Goal: Book appointment/travel/reservation

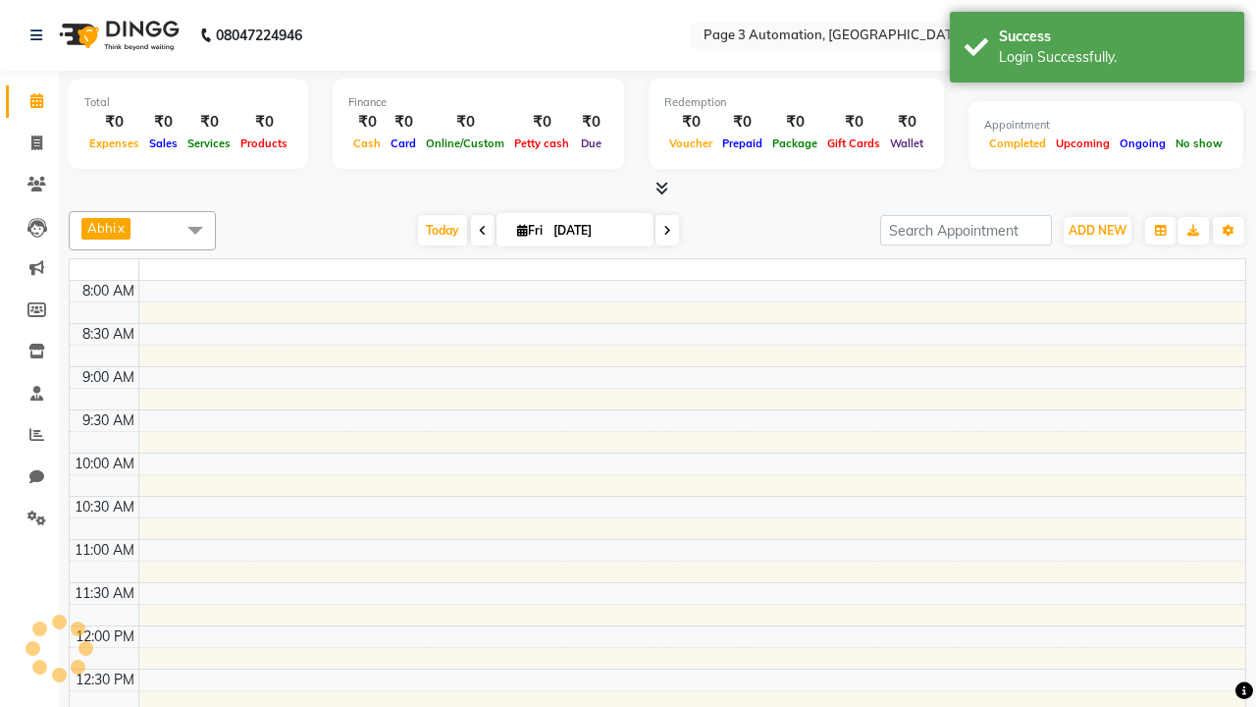
select select "en"
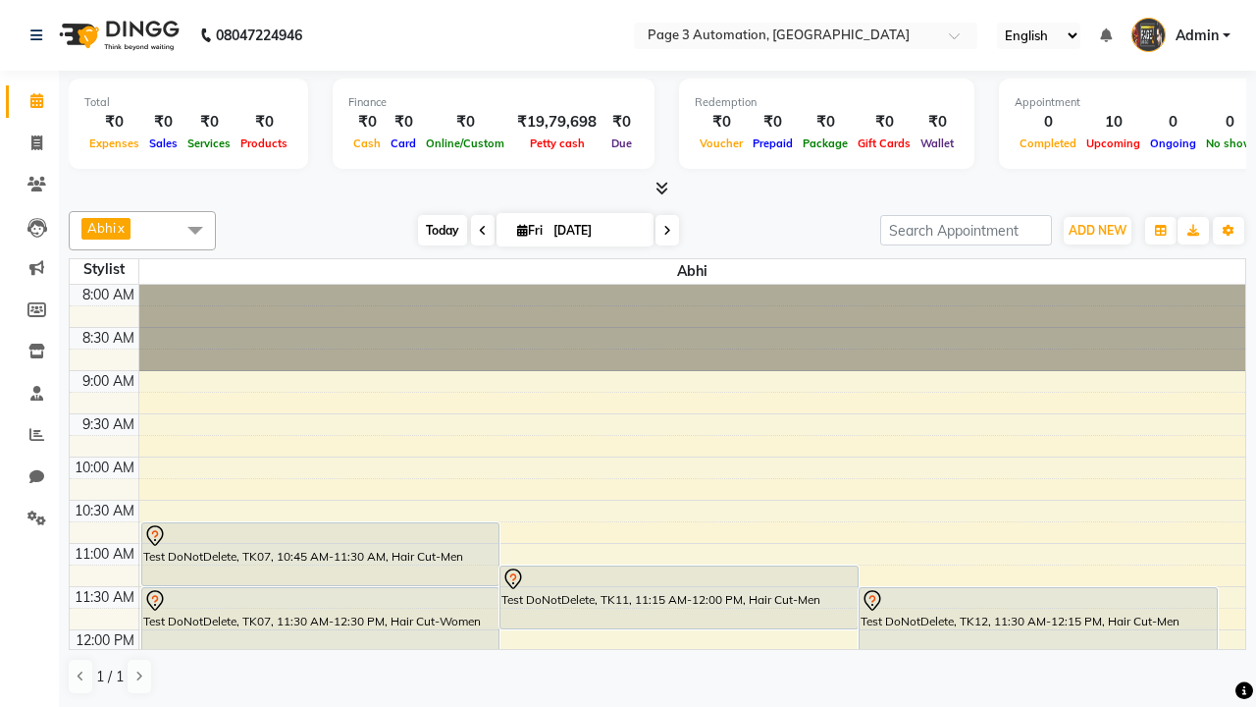
click at [433, 230] on span "Today" at bounding box center [442, 230] width 49 height 30
click at [1097, 230] on span "ADD NEW" at bounding box center [1098, 230] width 58 height 15
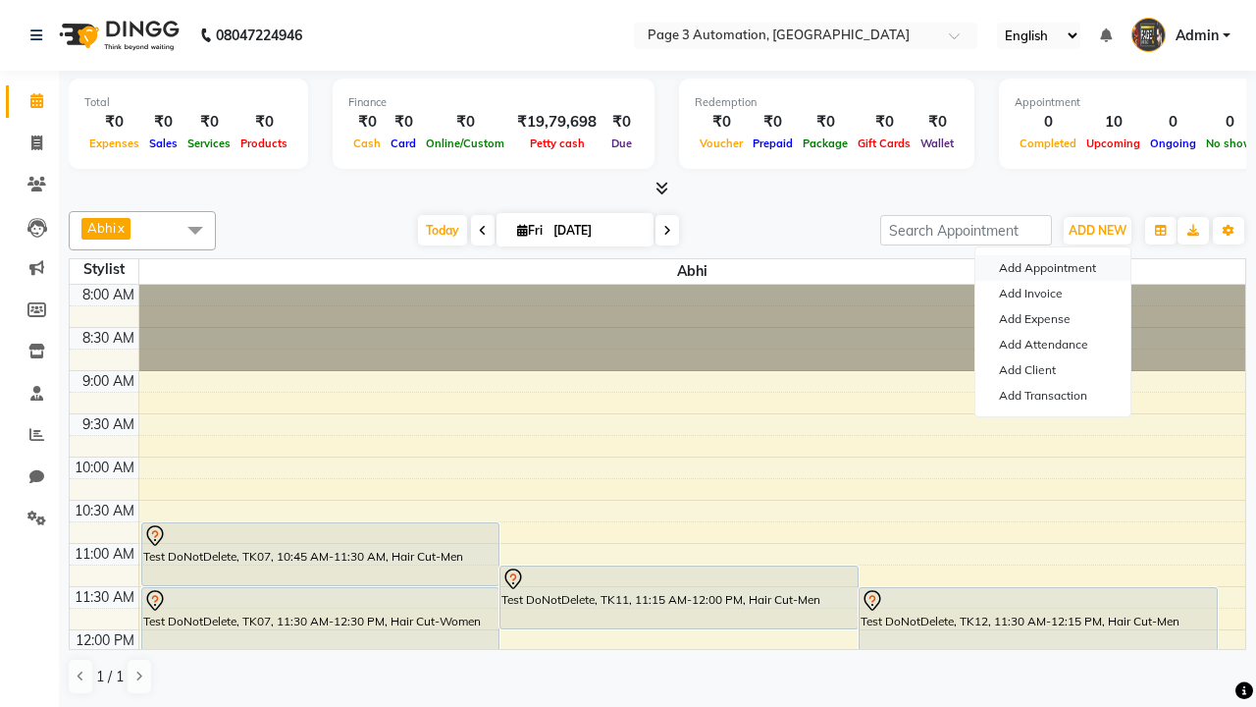
click at [1053, 268] on button "Add Appointment" at bounding box center [1052, 268] width 155 height 26
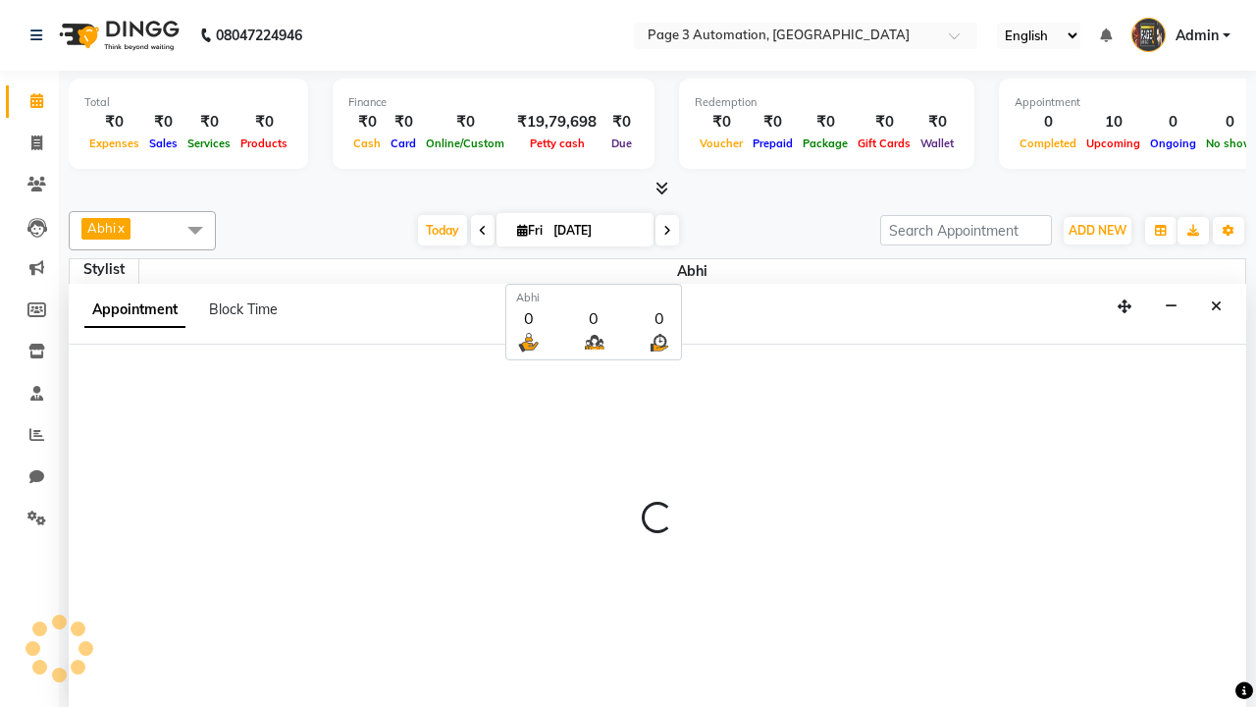
scroll to position [1, 0]
select select "tentative"
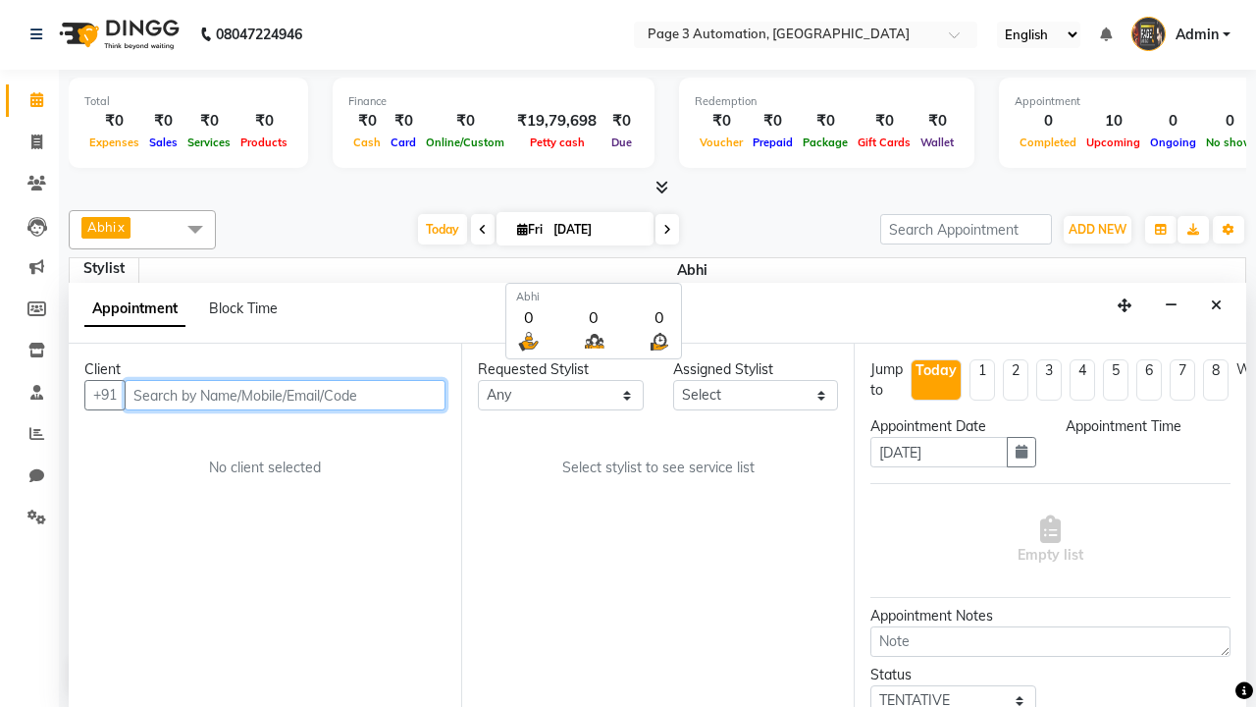
select select "540"
type input "8192346578"
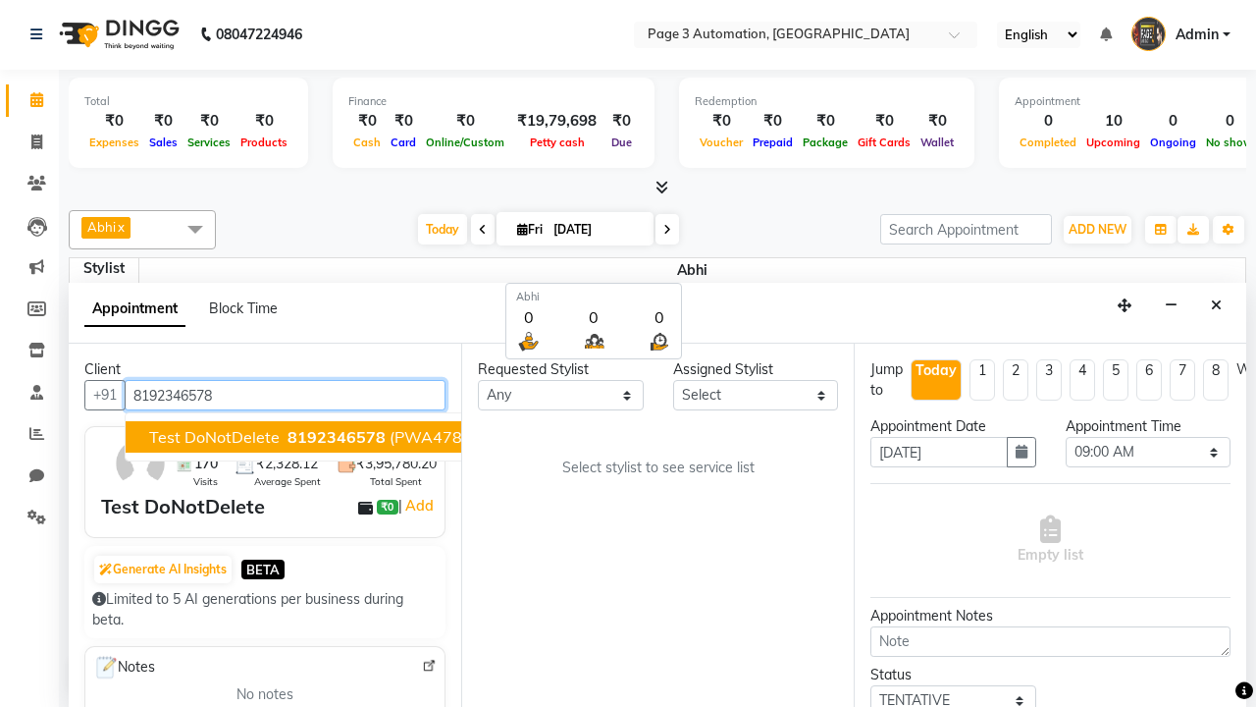
click at [288, 437] on span "8192346578" at bounding box center [337, 437] width 98 height 20
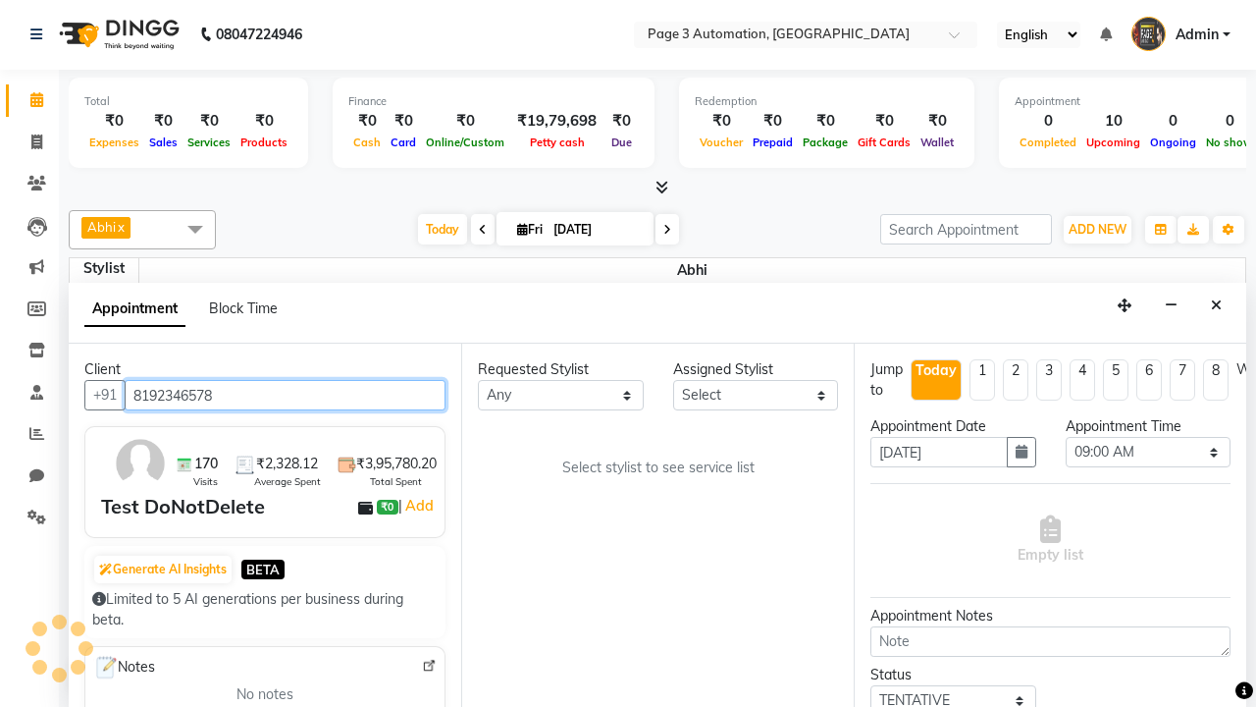
scroll to position [0, 0]
select select "711"
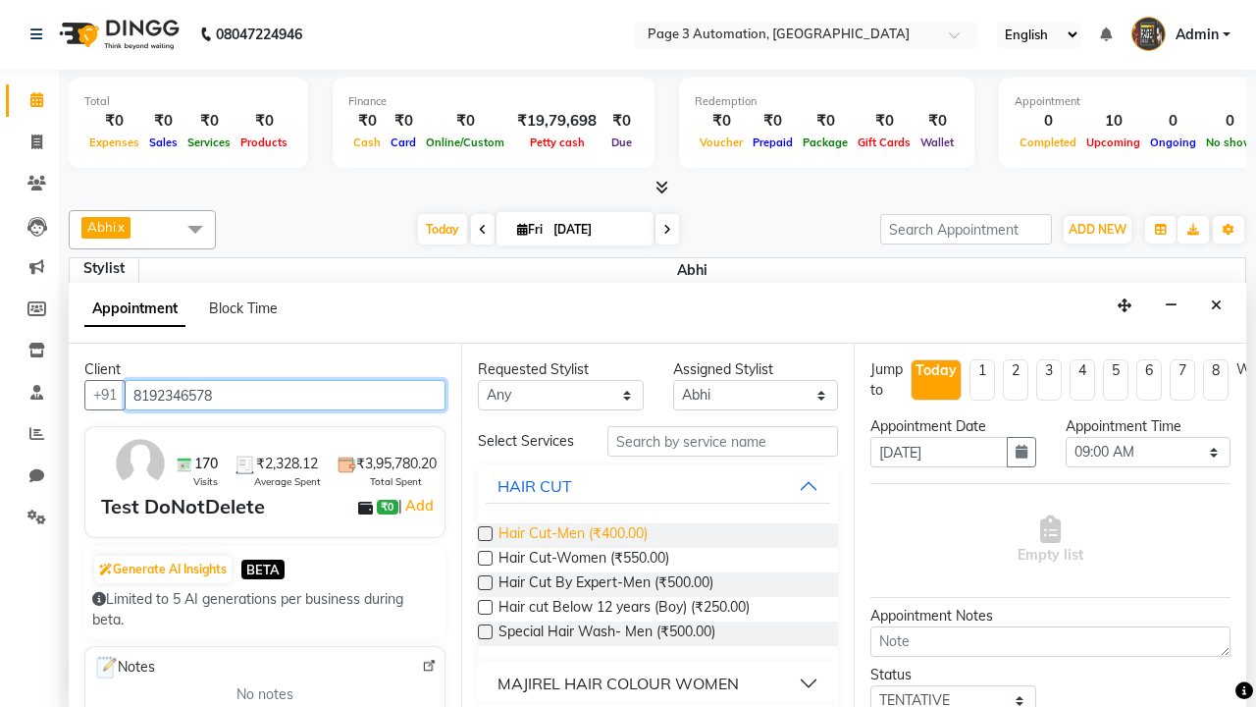
type input "8192346578"
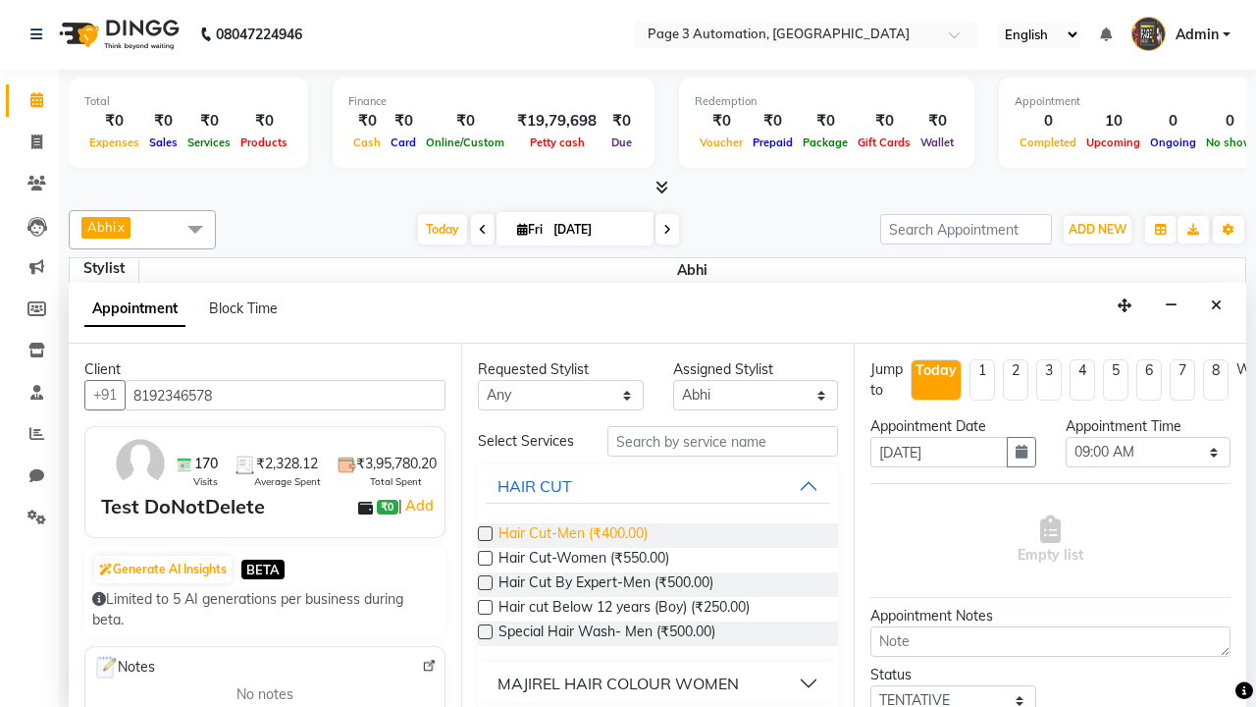
click at [572, 535] on span "Hair Cut-Men (₹400.00)" at bounding box center [573, 535] width 149 height 25
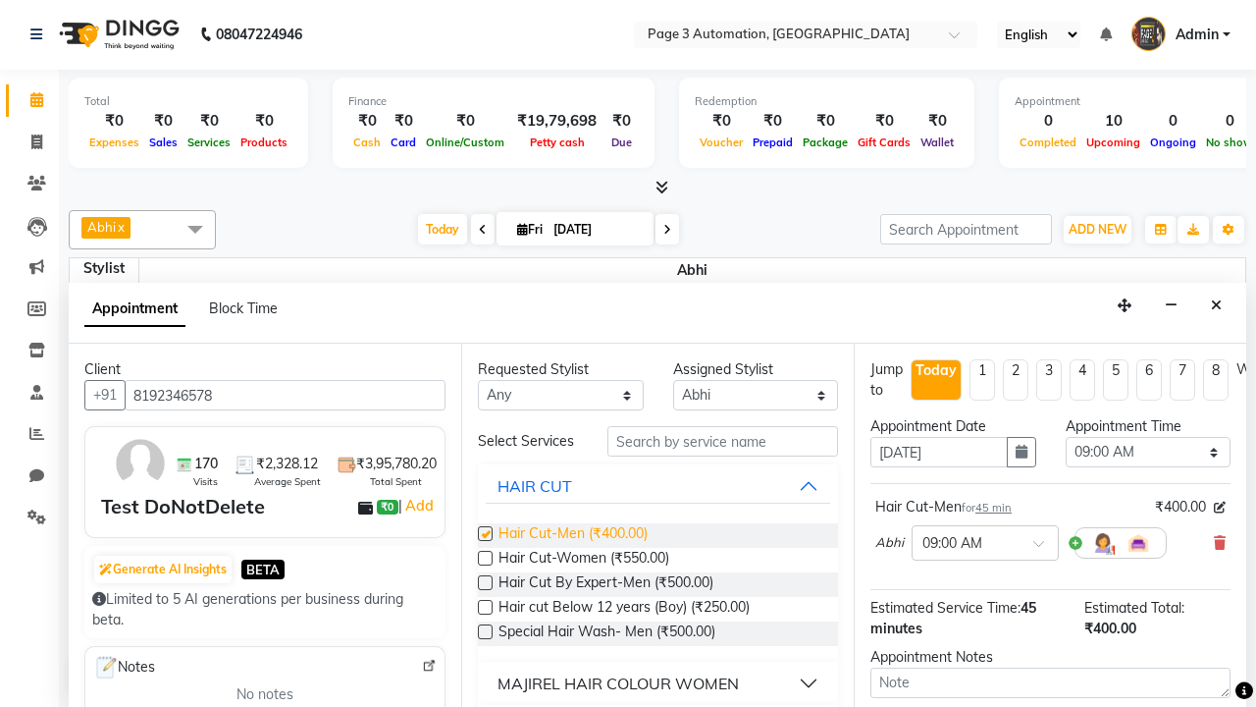
checkbox input "false"
select select "645"
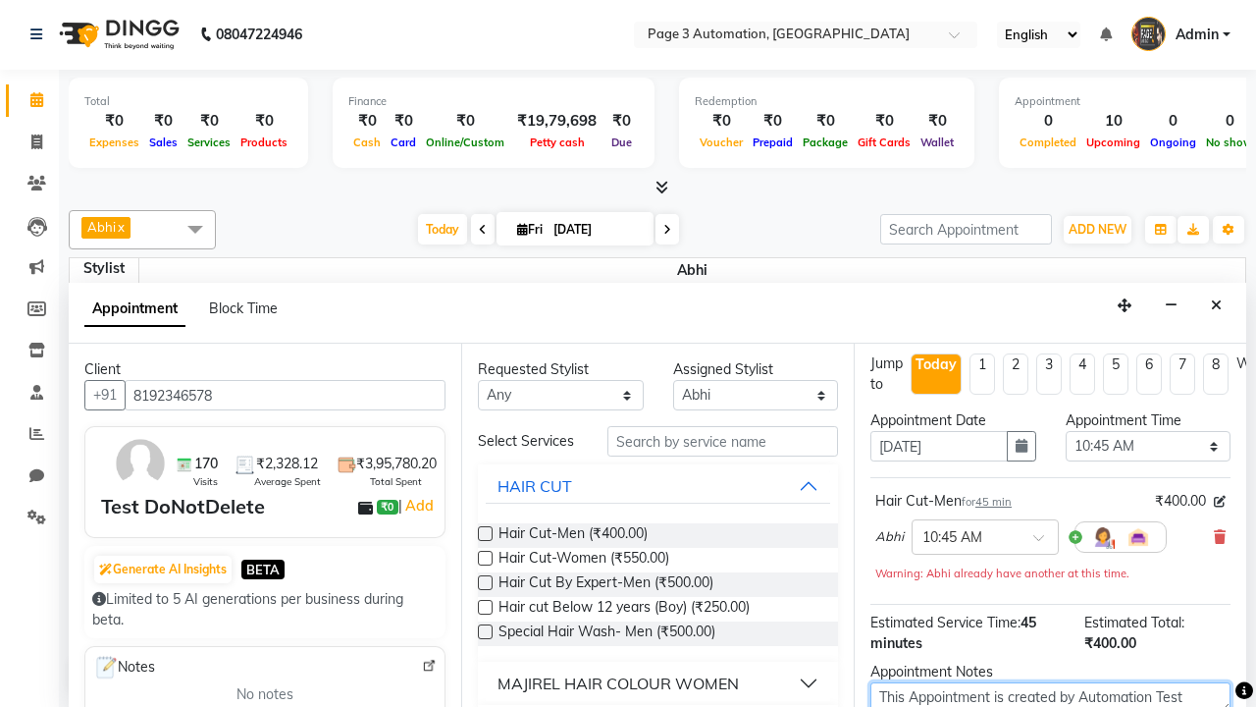
type textarea "This Appointment is created by Automation Test"
checkbox input "false"
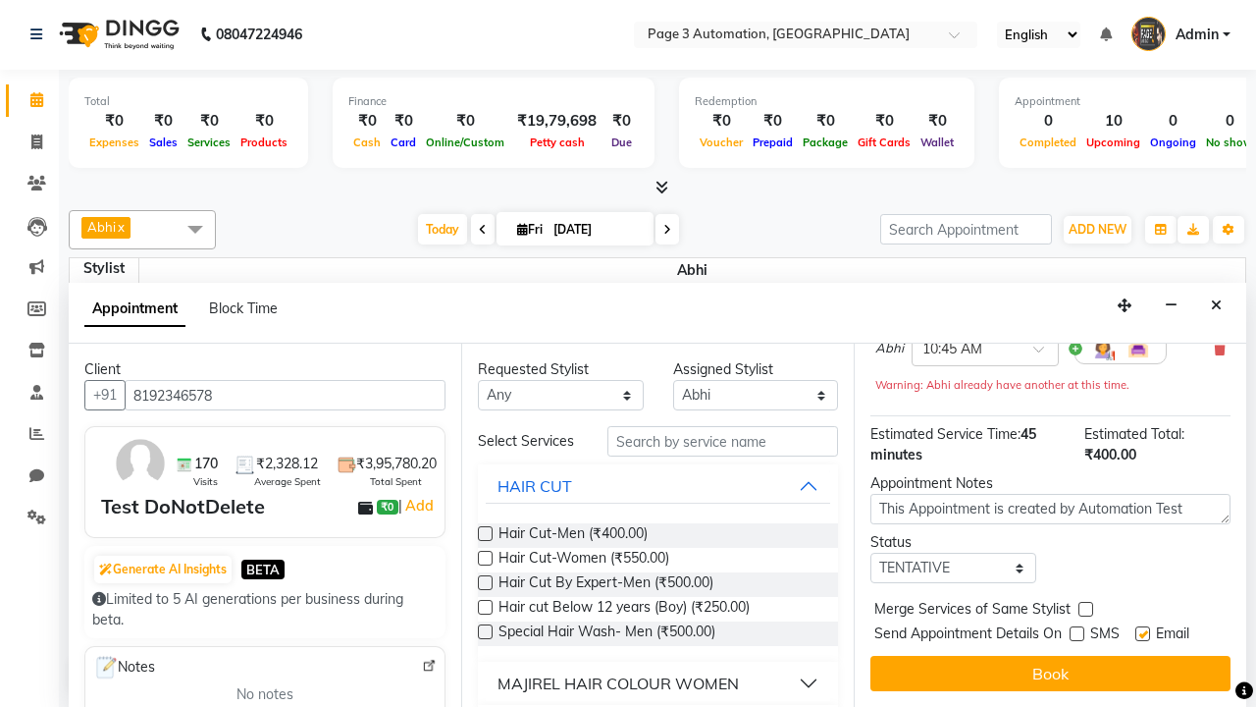
click at [1142, 633] on label at bounding box center [1142, 633] width 15 height 15
click at [1142, 633] on input "checkbox" at bounding box center [1141, 635] width 13 height 13
checkbox input "false"
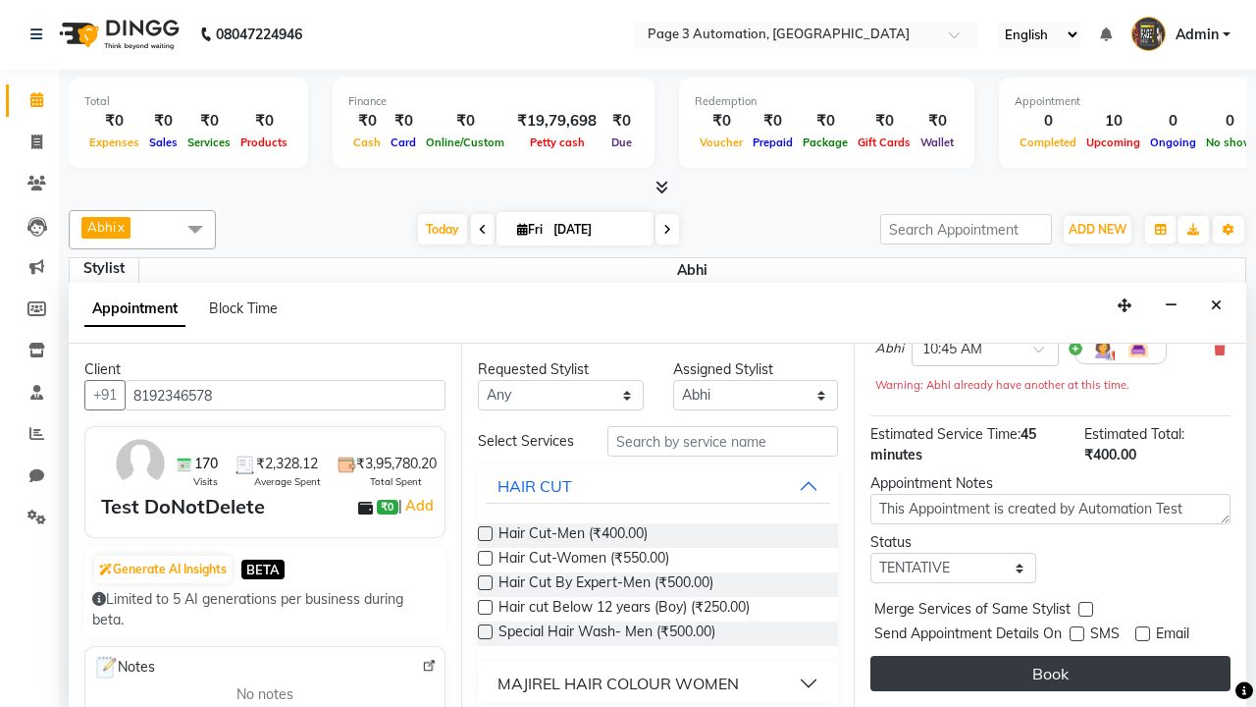
click at [1050, 673] on button "Book" at bounding box center [1050, 673] width 360 height 35
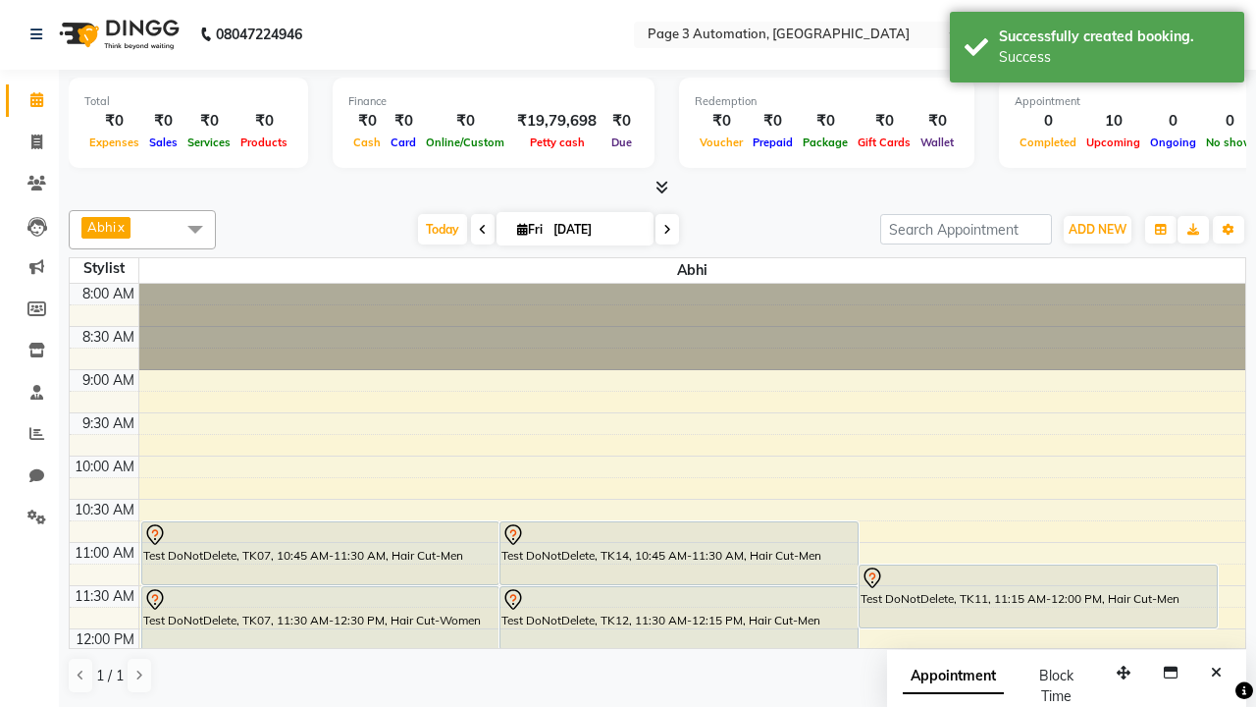
scroll to position [0, 0]
click at [1097, 50] on div "Success" at bounding box center [1114, 57] width 231 height 21
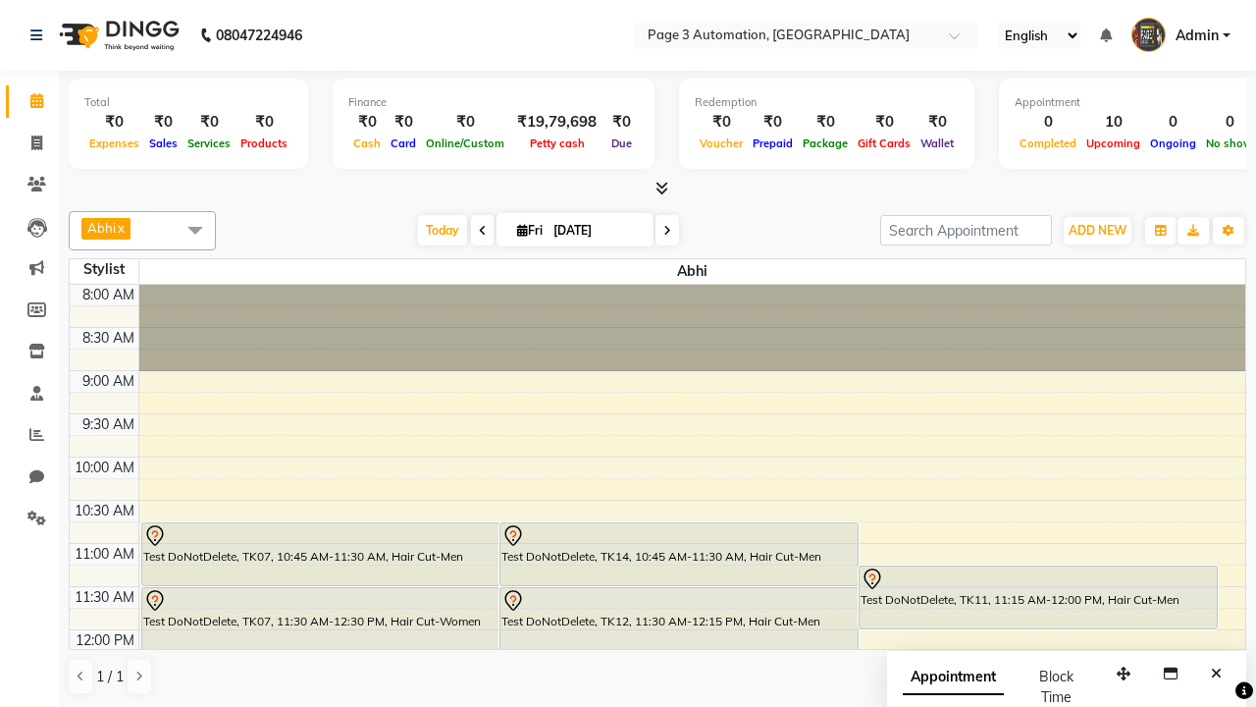
click at [195, 230] on span at bounding box center [195, 229] width 39 height 37
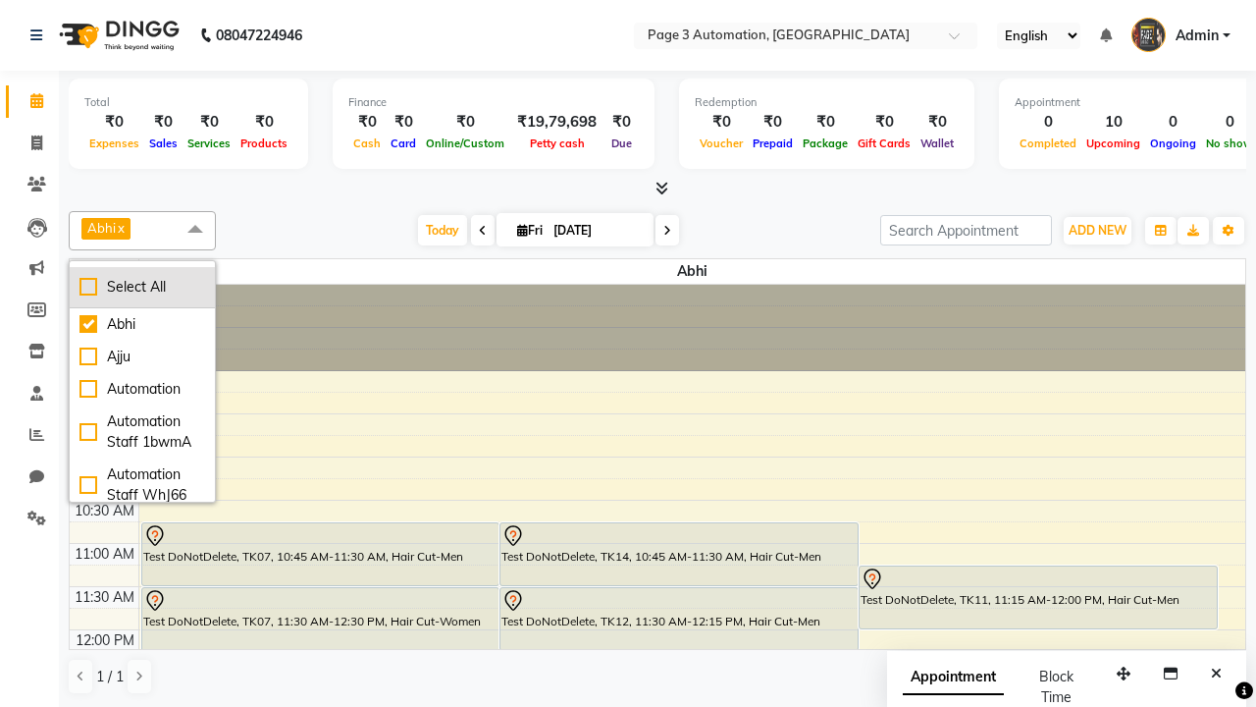
click at [142, 287] on div "Select All" at bounding box center [142, 287] width 126 height 21
checkbox input "true"
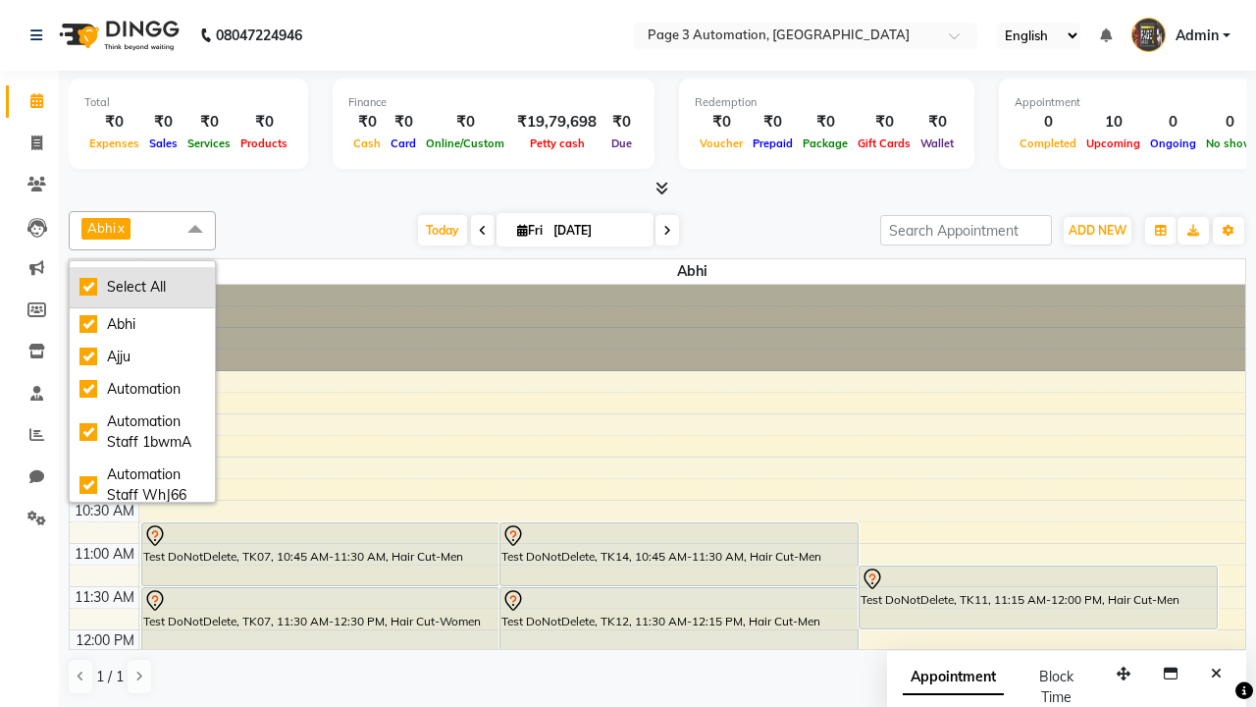
checkbox input "true"
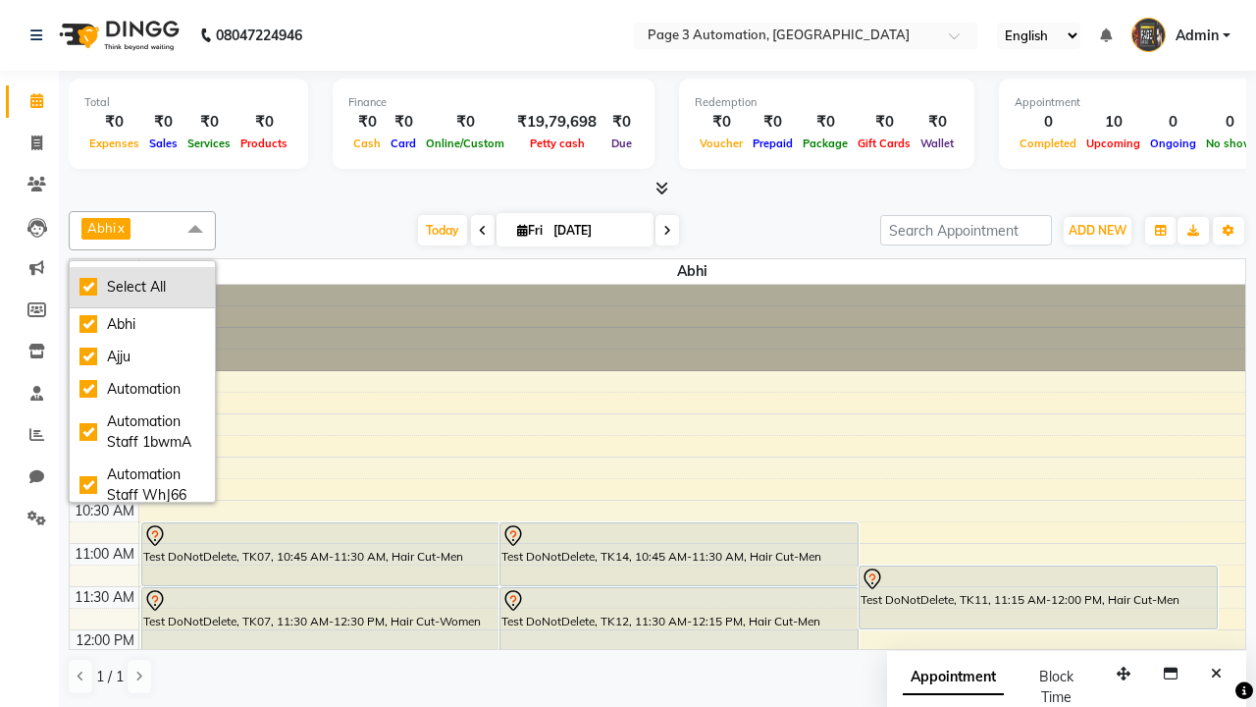
checkbox input "true"
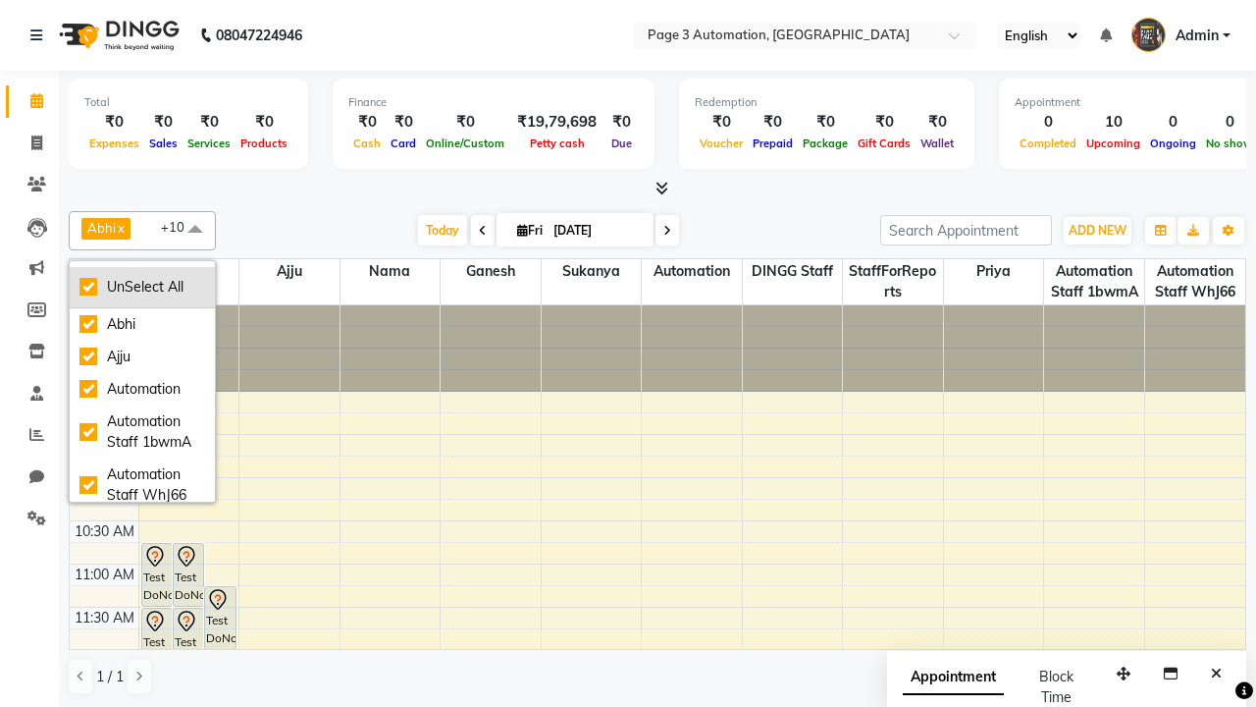
click at [142, 287] on div "UnSelect All" at bounding box center [142, 287] width 126 height 21
checkbox input "false"
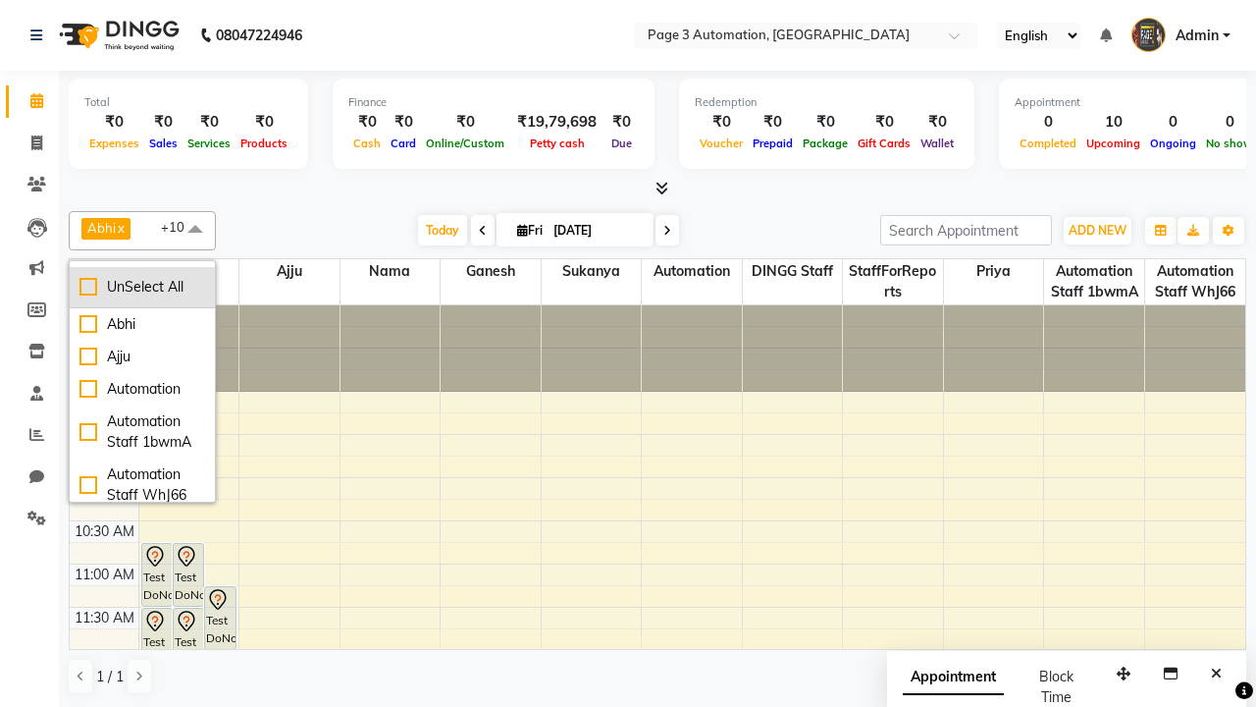
checkbox input "false"
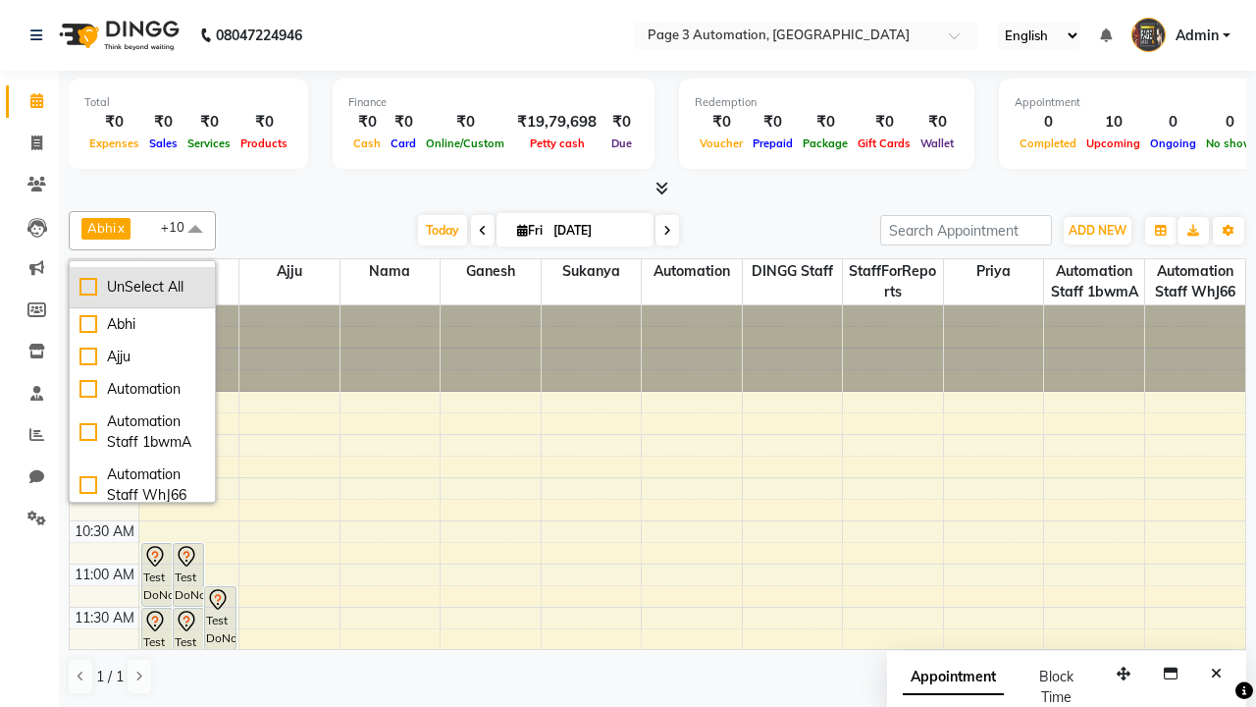
checkbox input "false"
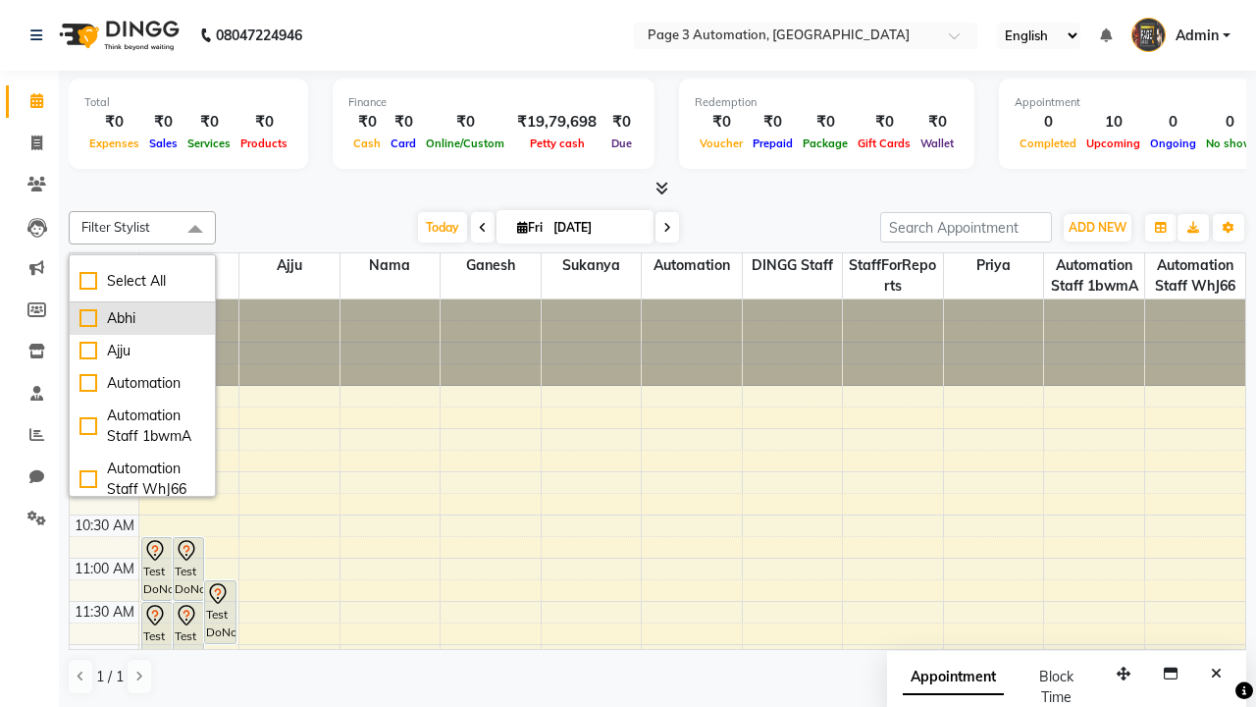
click at [142, 318] on div "Abhi" at bounding box center [142, 318] width 126 height 21
checkbox input "true"
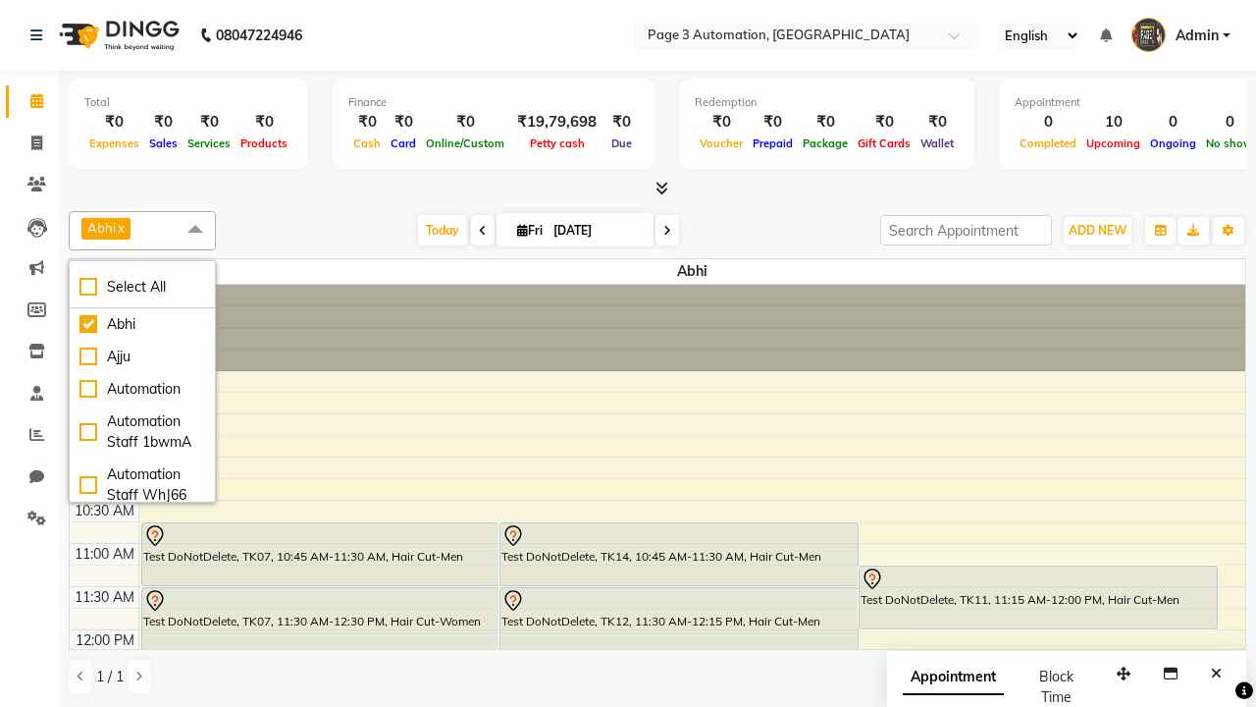
click at [195, 230] on span at bounding box center [195, 229] width 39 height 37
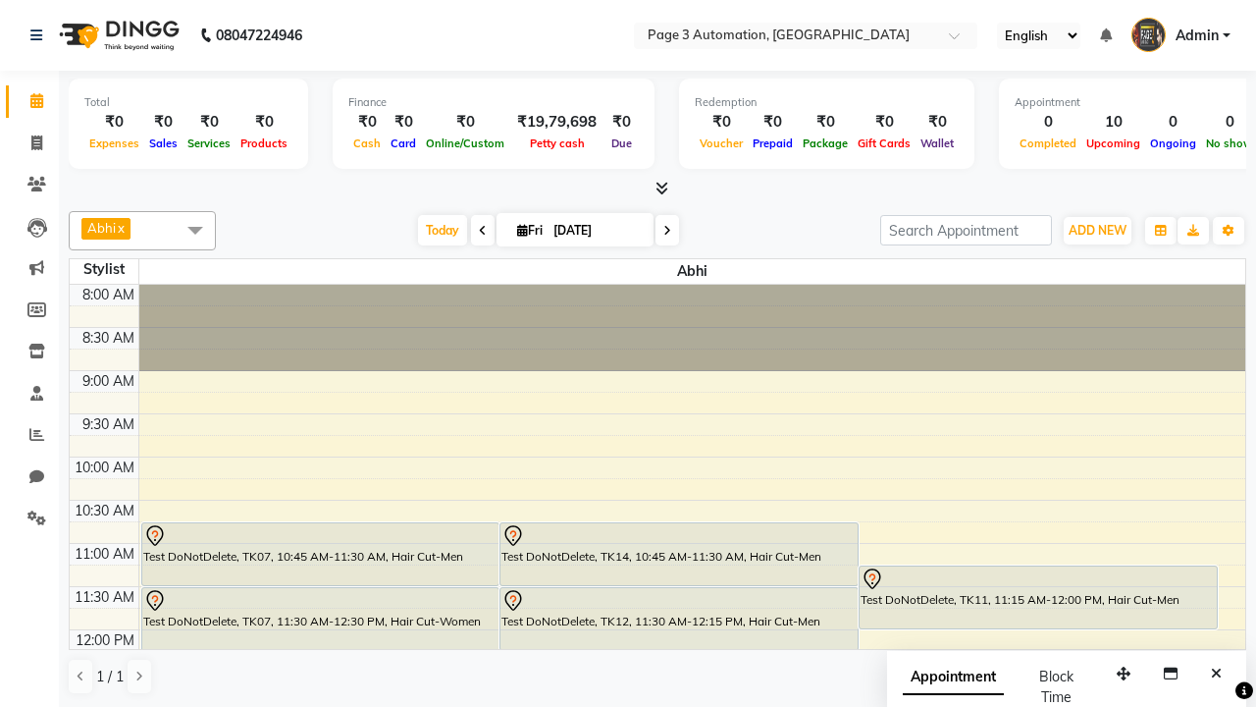
click at [679, 553] on div "Test DoNotDelete, TK14, 10:45 AM-11:30 AM, Hair Cut-Men" at bounding box center [678, 554] width 357 height 62
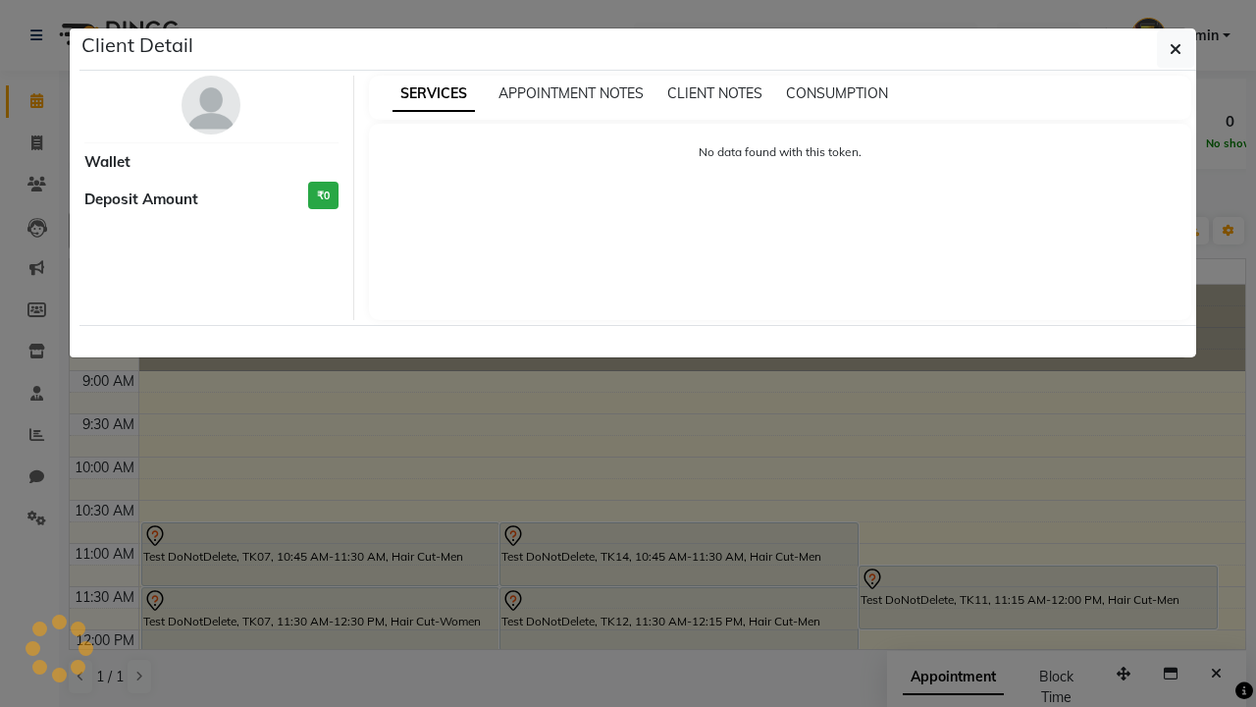
select select "7"
